Goal: Information Seeking & Learning: Learn about a topic

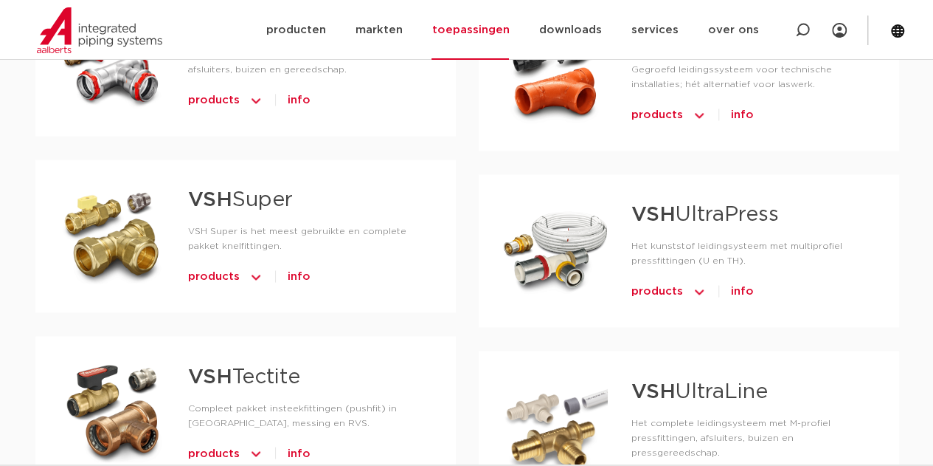
scroll to position [1095, 0]
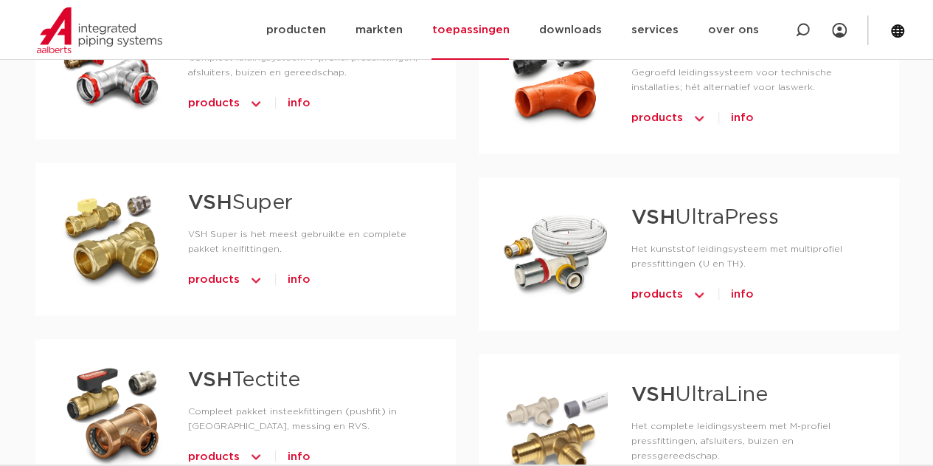
click at [229, 283] on span "products" at bounding box center [214, 280] width 52 height 24
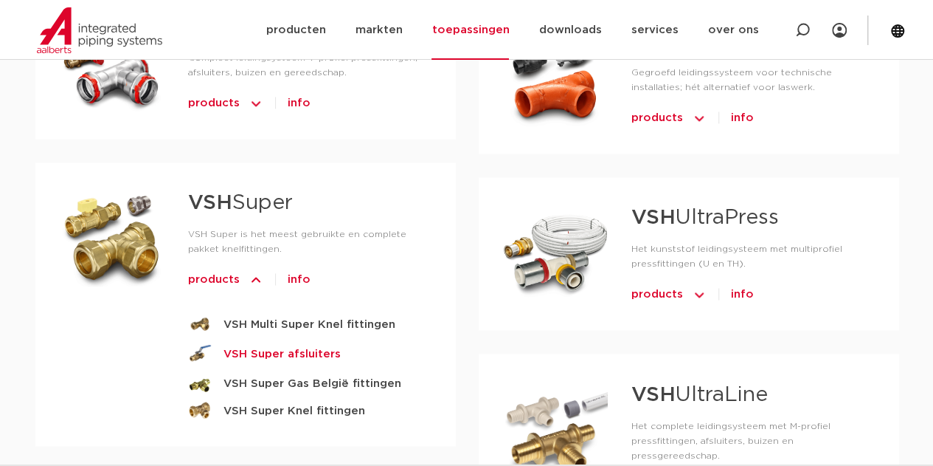
click at [308, 351] on strong "VSH Super afsluiters" at bounding box center [282, 353] width 117 height 18
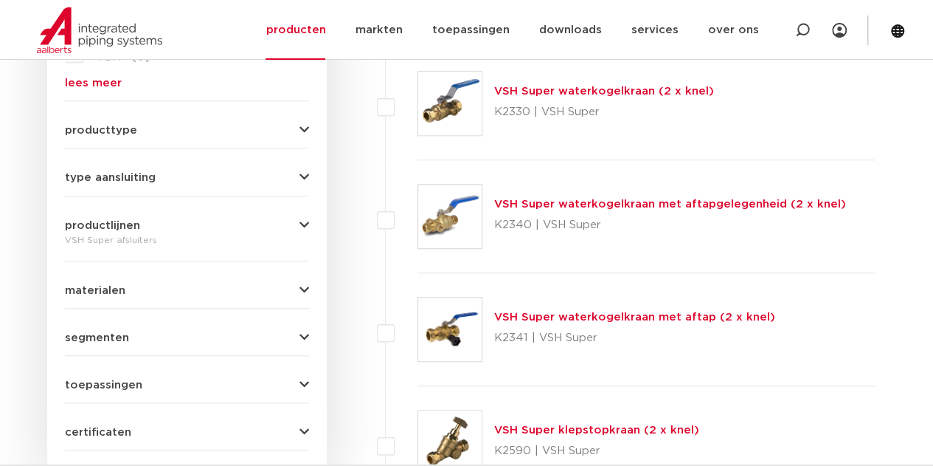
scroll to position [590, 0]
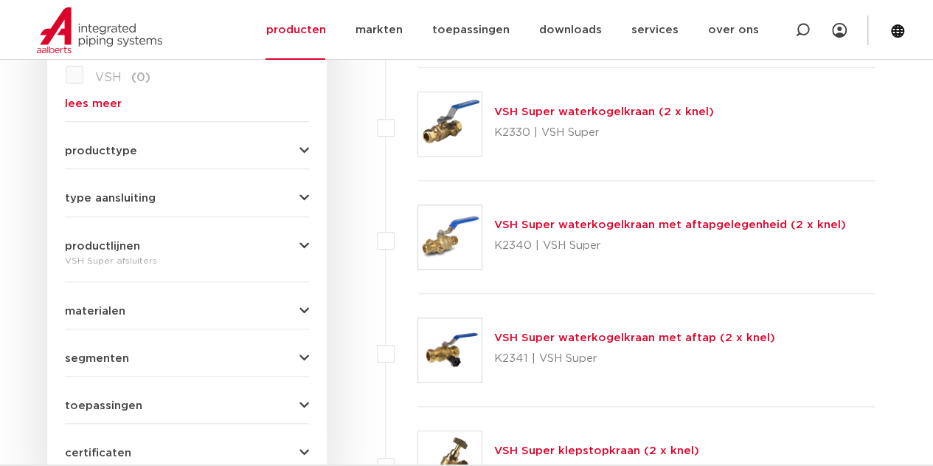
click at [461, 255] on img at bounding box center [449, 236] width 63 height 63
